Goal: Task Accomplishment & Management: Manage account settings

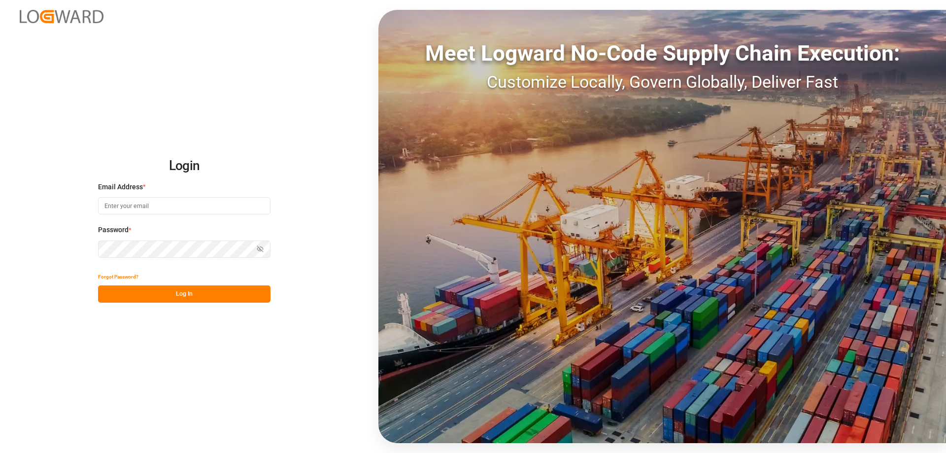
type input "[PERSON_NAME][EMAIL_ADDRESS][DOMAIN_NAME]"
click at [181, 296] on button "Log In" at bounding box center [184, 293] width 172 height 17
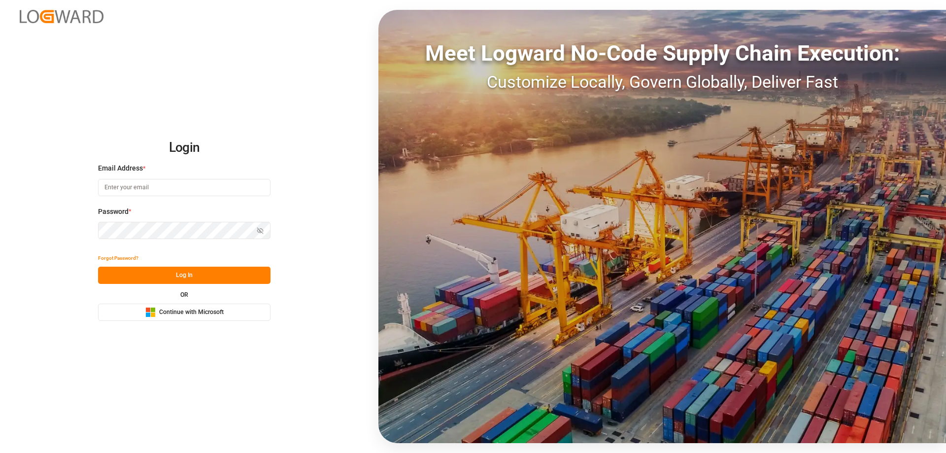
type input "[PERSON_NAME][EMAIL_ADDRESS][DOMAIN_NAME]"
click at [210, 277] on button "Log In" at bounding box center [184, 274] width 172 height 17
